Goal: Navigation & Orientation: Understand site structure

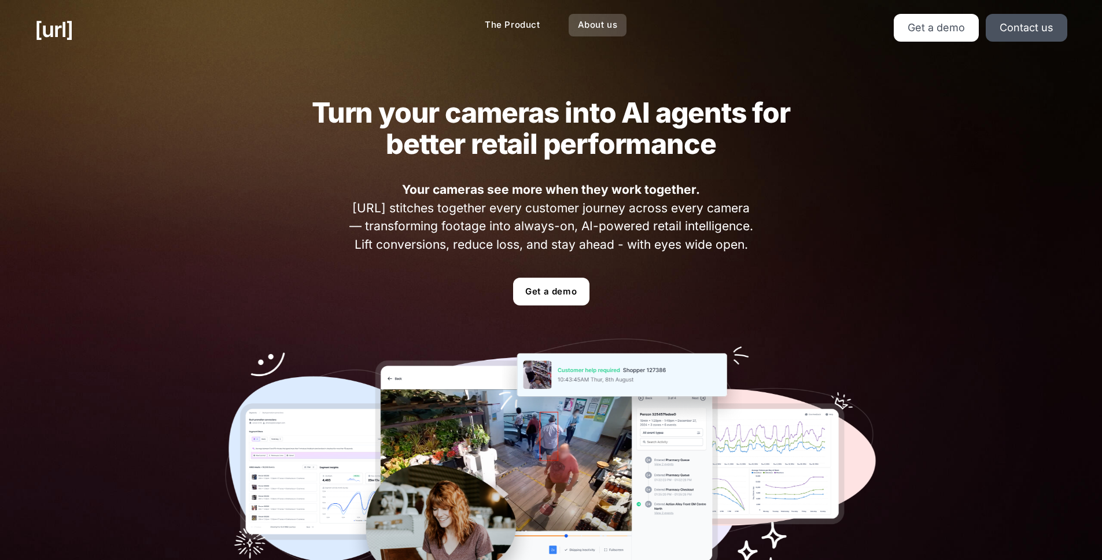
click at [584, 24] on link "About us" at bounding box center [598, 25] width 58 height 23
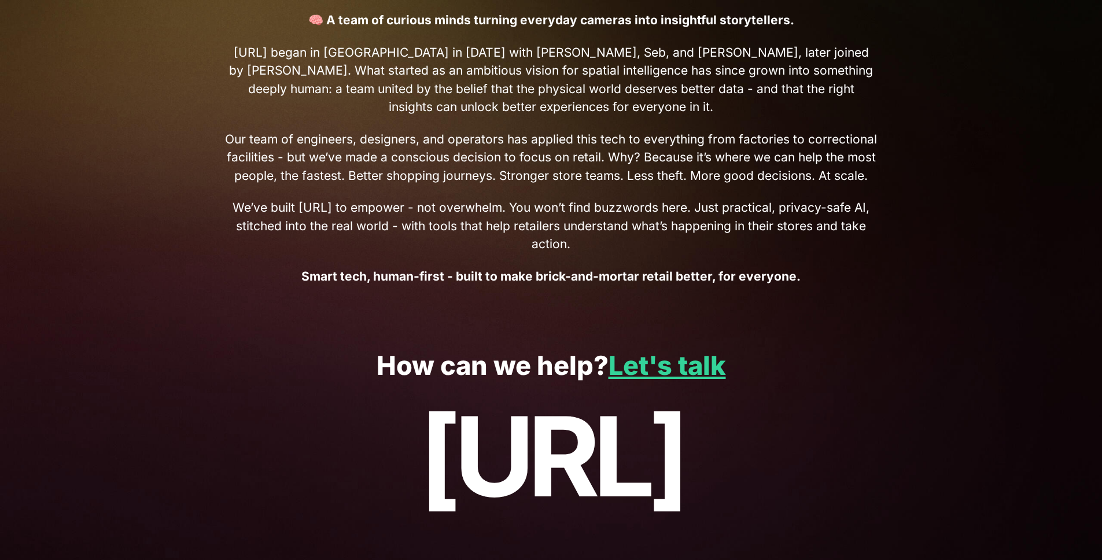
scroll to position [503, 0]
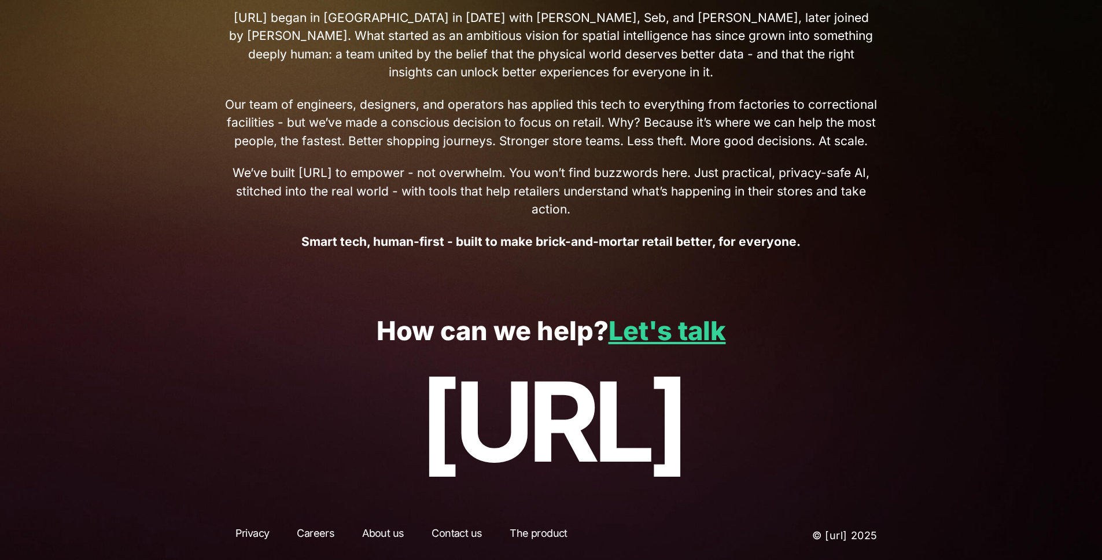
click at [527, 534] on link "The product" at bounding box center [538, 535] width 78 height 21
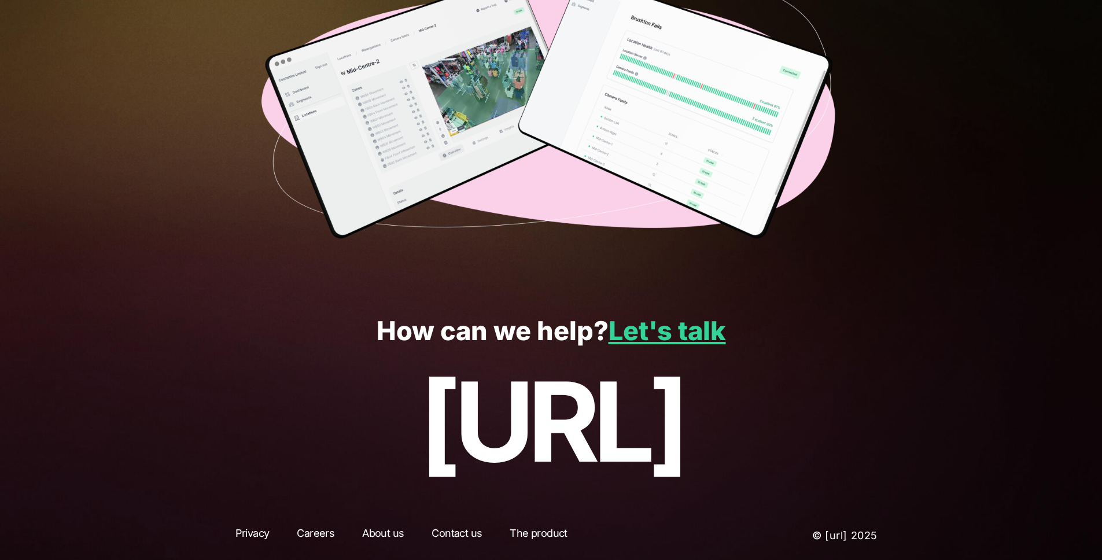
scroll to position [2888, 0]
click at [313, 532] on link "Careers" at bounding box center [315, 535] width 58 height 21
